Goal: Information Seeking & Learning: Learn about a topic

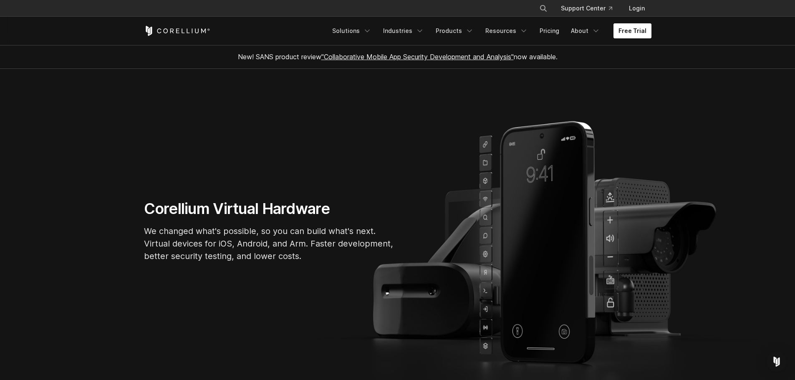
click at [629, 37] on link "Free Trial" at bounding box center [633, 30] width 38 height 15
click at [619, 32] on link "Free Trial" at bounding box center [633, 30] width 38 height 15
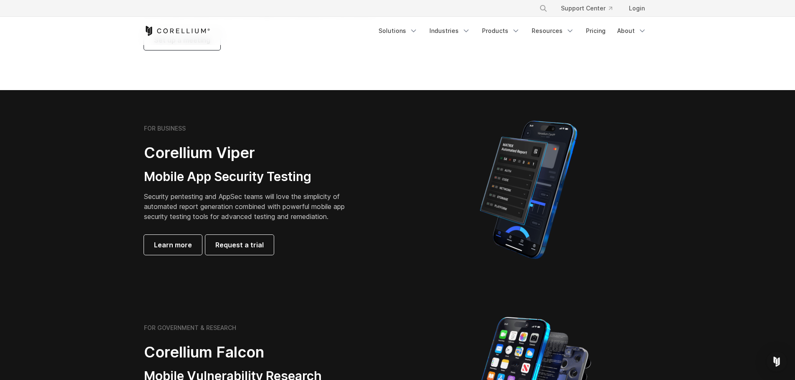
scroll to position [83, 0]
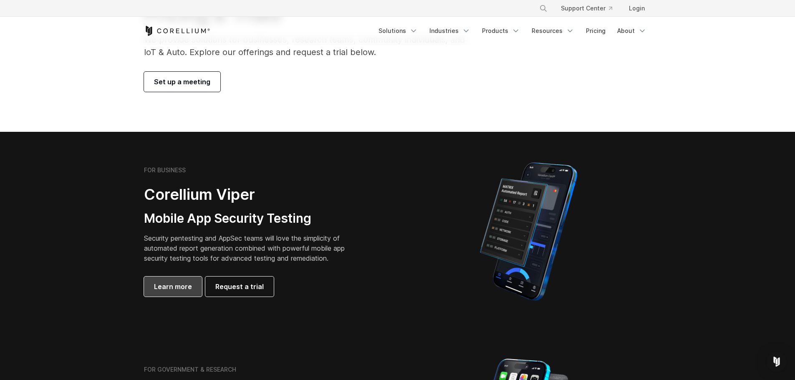
click at [184, 294] on link "Learn more" at bounding box center [173, 287] width 58 height 20
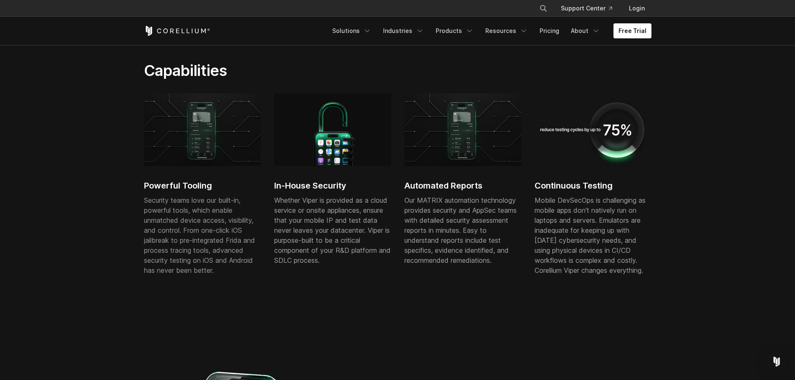
scroll to position [403, 0]
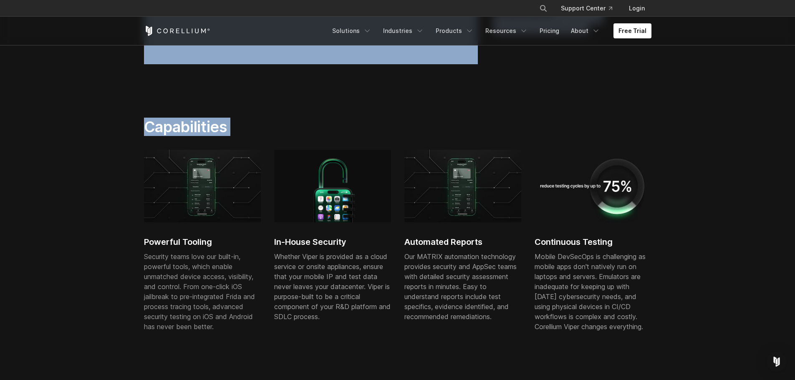
drag, startPoint x: 794, startPoint y: 99, endPoint x: 790, endPoint y: -4, distance: 103.6
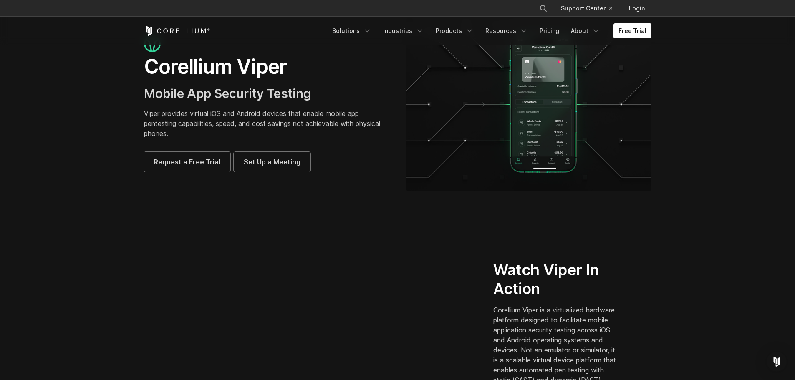
scroll to position [0, 0]
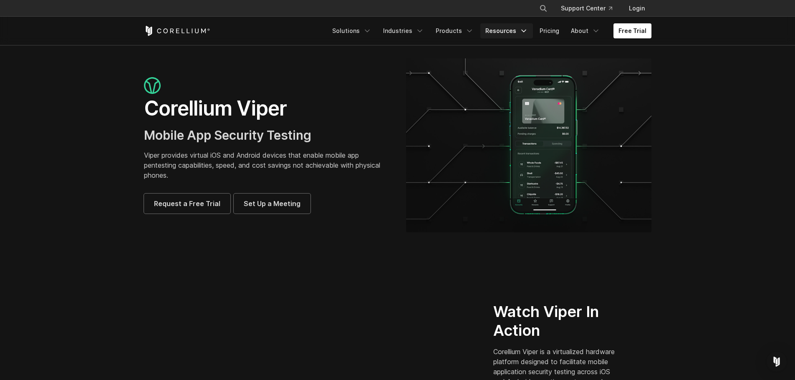
click at [500, 33] on link "Resources" at bounding box center [506, 30] width 53 height 15
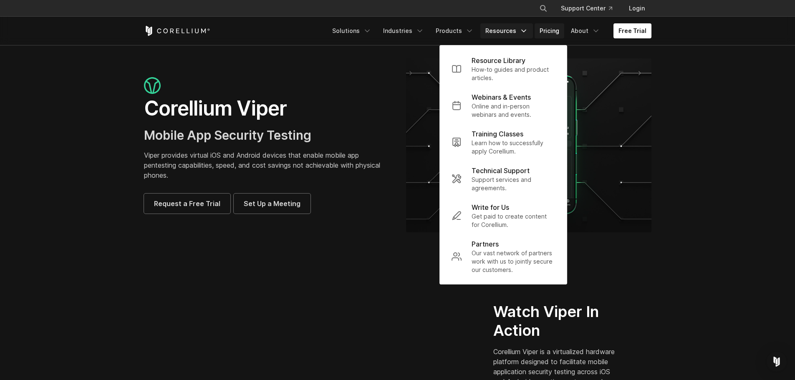
click at [543, 28] on link "Pricing" at bounding box center [550, 30] width 30 height 15
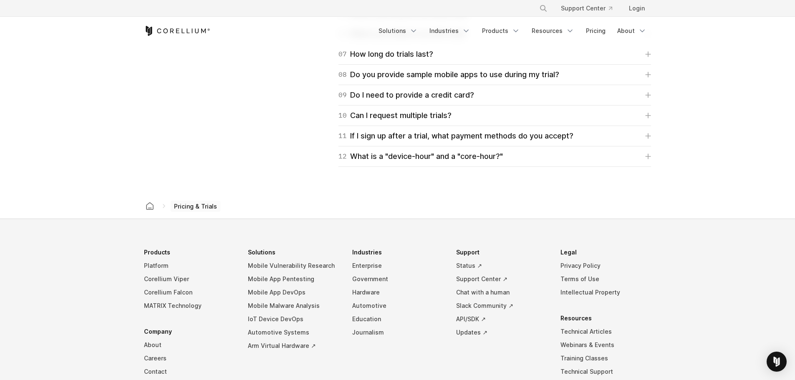
scroll to position [1169, 0]
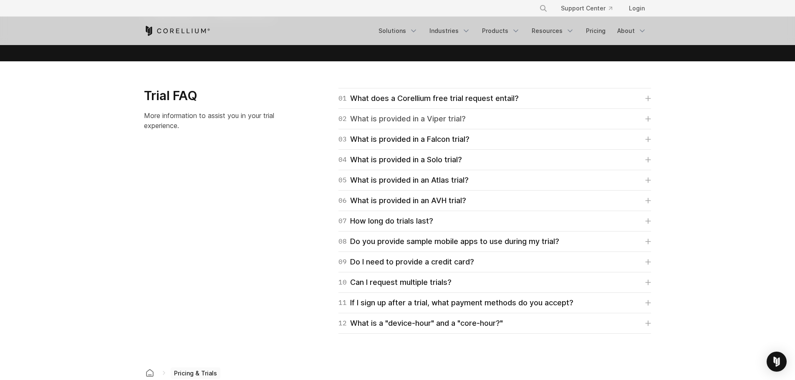
click at [465, 120] on div "02 What is provided in a Viper trial?" at bounding box center [402, 119] width 127 height 12
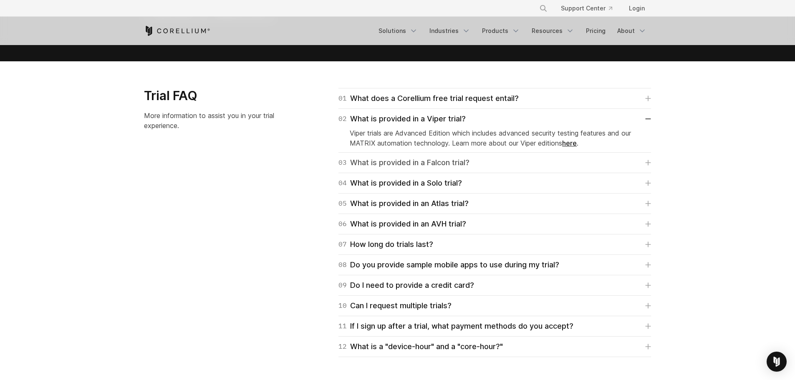
click at [460, 157] on div "03 What is provided in a Falcon trial?" at bounding box center [404, 163] width 131 height 12
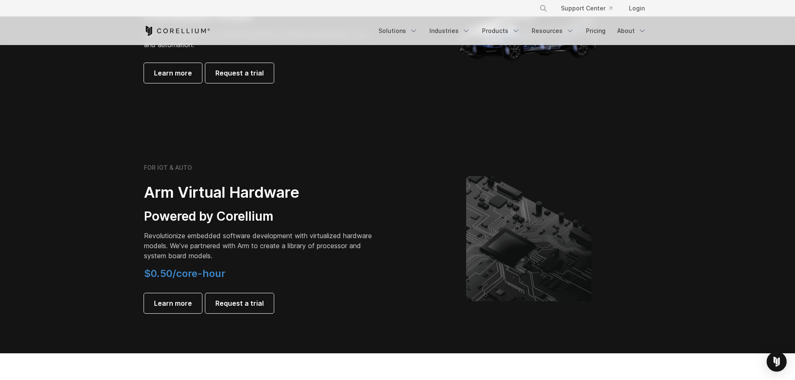
scroll to position [793, 0]
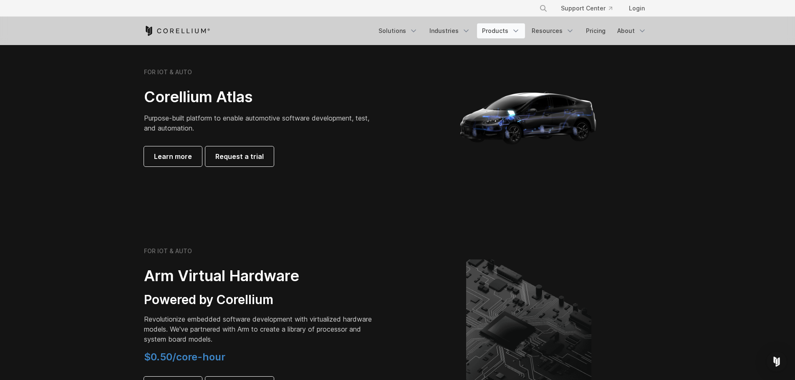
click at [502, 32] on link "Products" at bounding box center [501, 30] width 48 height 15
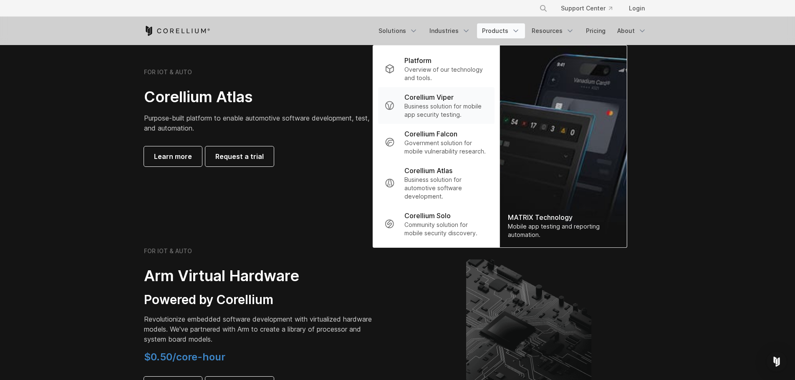
click at [463, 116] on p "Business solution for mobile app security testing." at bounding box center [445, 110] width 83 height 17
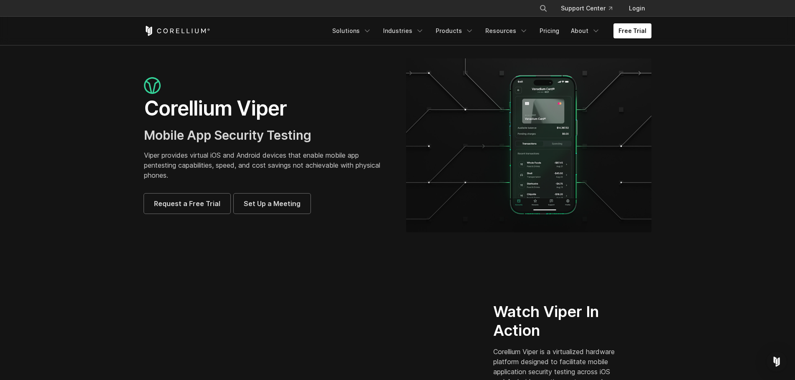
drag, startPoint x: 196, startPoint y: 29, endPoint x: 164, endPoint y: 34, distance: 32.9
click at [164, 34] on div "Free Trial" at bounding box center [235, 31] width 183 height 10
drag, startPoint x: 146, startPoint y: 112, endPoint x: 229, endPoint y: 117, distance: 83.2
click at [229, 117] on div "Corellium Viper Mobile App Security Testing Viper provides virtual iOS and Andr…" at bounding box center [267, 145] width 262 height 136
copy h1 "Corellium"
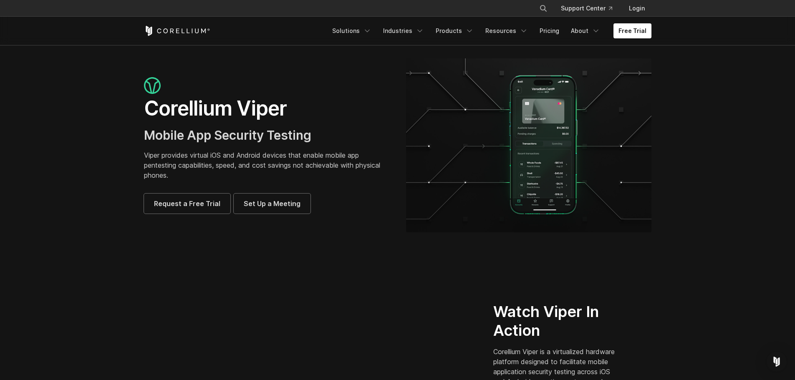
click at [169, 31] on icon "Corellium Home" at bounding box center [177, 31] width 66 height 10
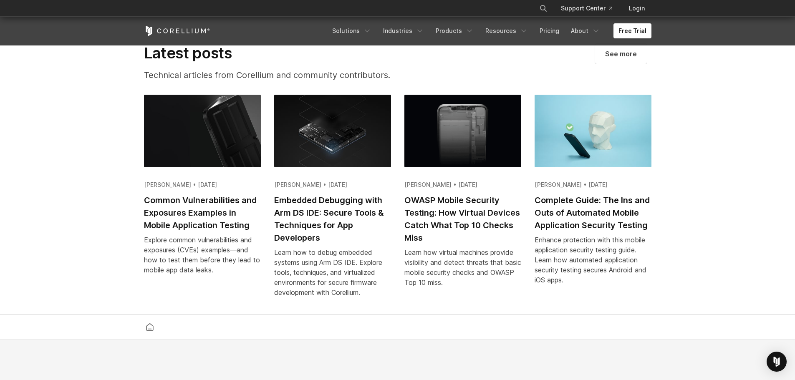
scroll to position [1670, 0]
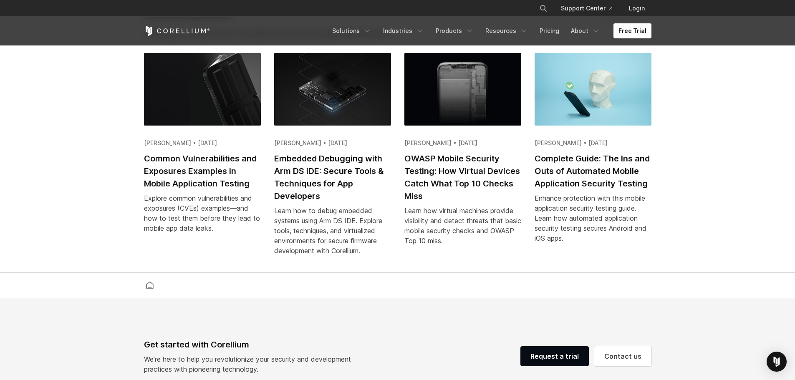
click at [568, 121] on img at bounding box center [593, 89] width 117 height 73
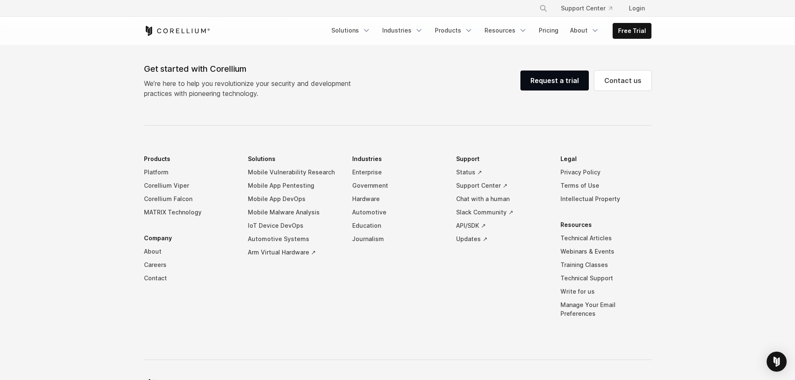
scroll to position [3682, 0]
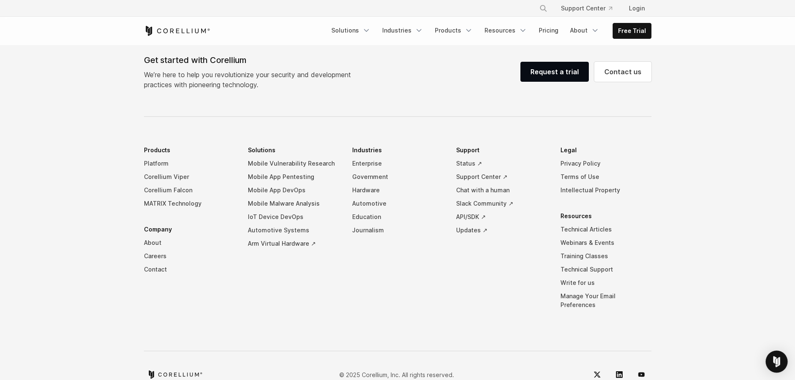
click at [771, 355] on div "Open Intercom Messenger" at bounding box center [777, 362] width 22 height 22
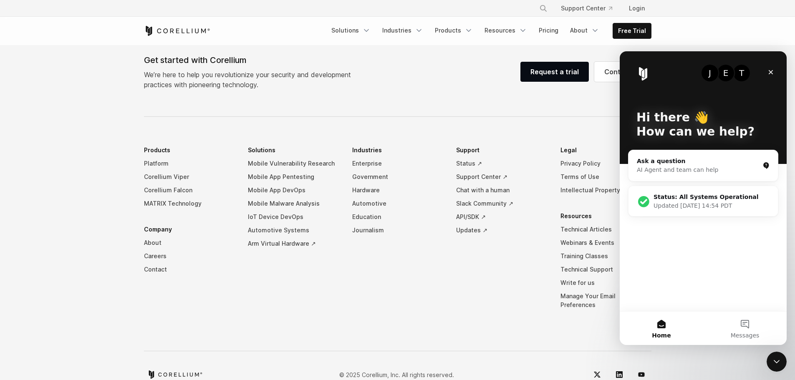
scroll to position [0, 0]
click at [773, 73] on icon "Close" at bounding box center [771, 72] width 5 height 5
